Goal: Check status

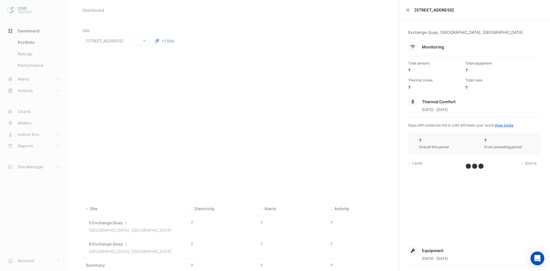
type input "**********"
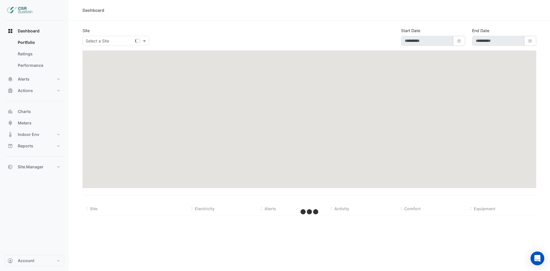
type input "**********"
